Goal: Task Accomplishment & Management: Use online tool/utility

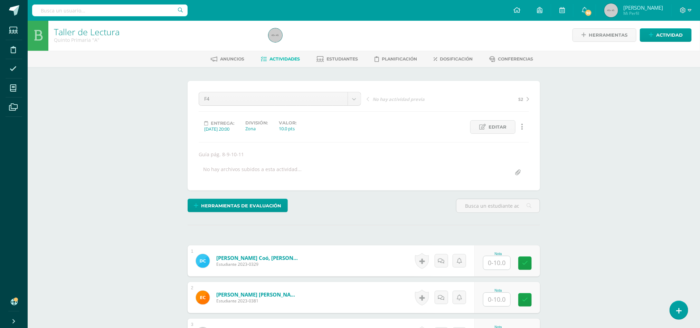
click at [3, 74] on li "Asistencia" at bounding box center [14, 68] width 28 height 19
click at [12, 70] on icon at bounding box center [13, 68] width 7 height 7
click at [13, 52] on icon at bounding box center [13, 49] width 5 height 7
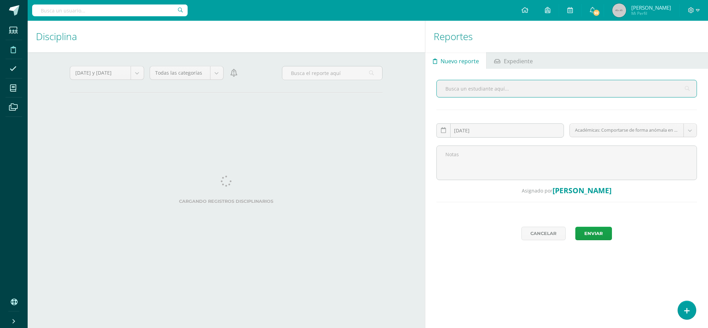
click at [465, 83] on input "text" at bounding box center [567, 88] width 260 height 17
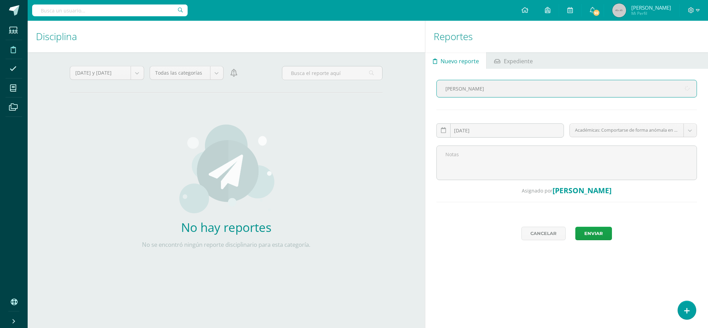
type input "jose"
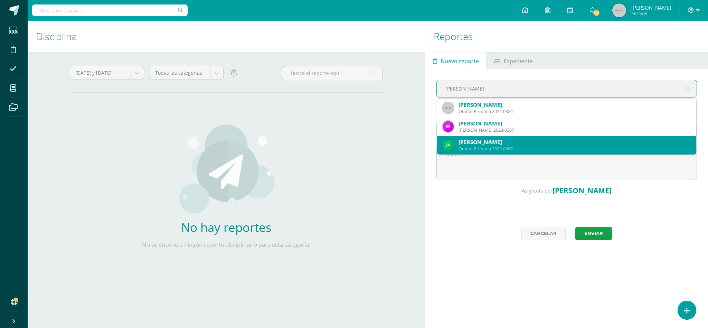
click at [546, 143] on div "José Andrés Aragón Amado" at bounding box center [575, 142] width 232 height 7
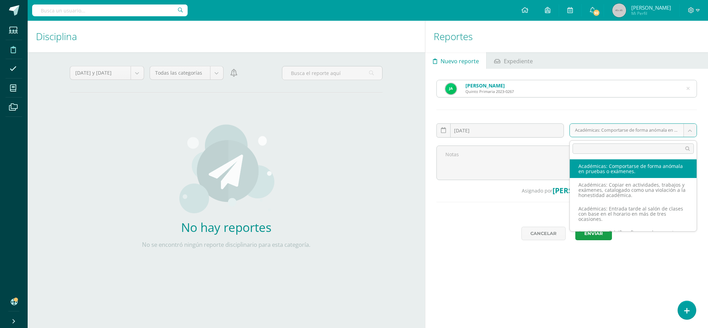
click at [690, 135] on body "Estudiantes Disciplina Asistencia Mis cursos Archivos Soporte Ayuda Reportar un…" at bounding box center [354, 164] width 708 height 328
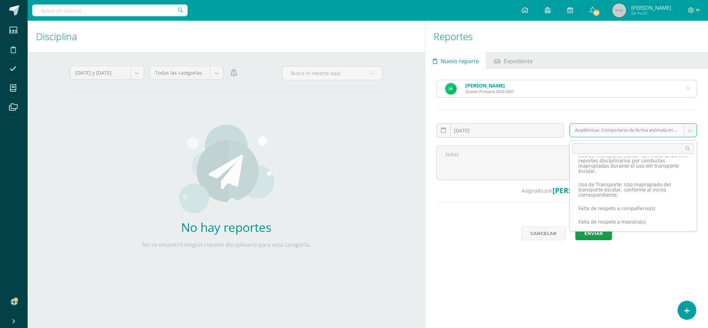
scroll to position [1591, 0]
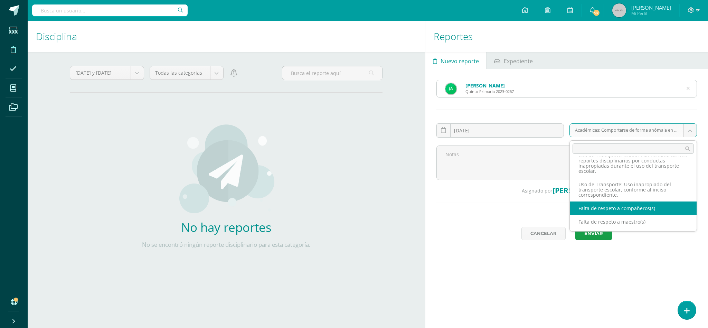
select select "2"
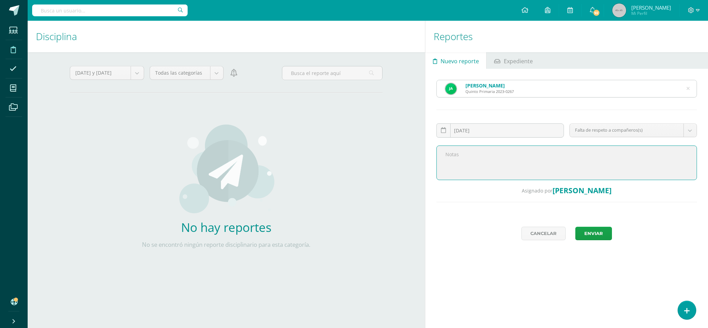
click at [471, 158] on textarea at bounding box center [566, 162] width 261 height 35
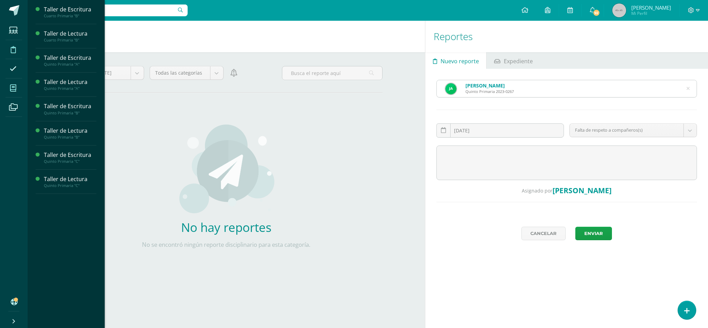
click at [17, 89] on span at bounding box center [14, 88] width 16 height 16
